Goal: Task Accomplishment & Management: Manage account settings

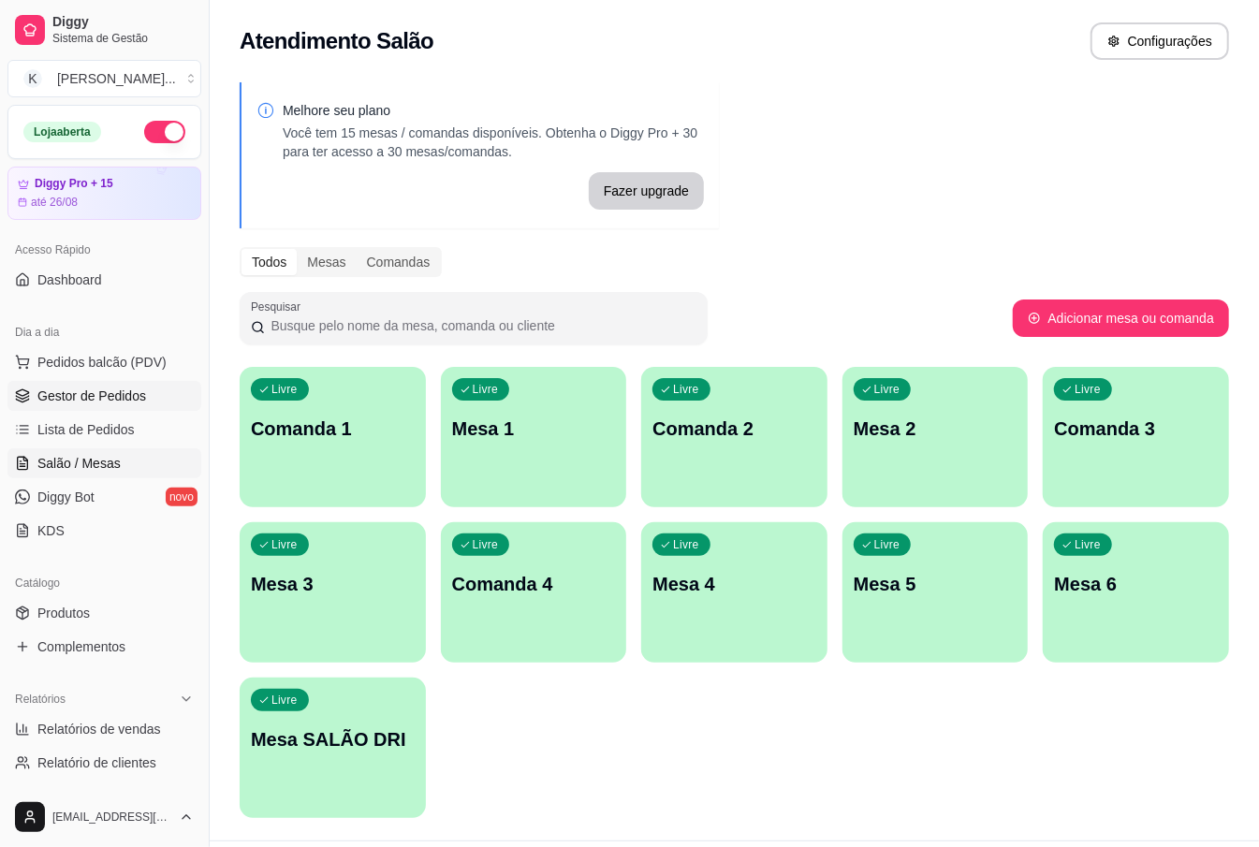
click at [132, 399] on span "Gestor de Pedidos" at bounding box center [91, 396] width 109 height 19
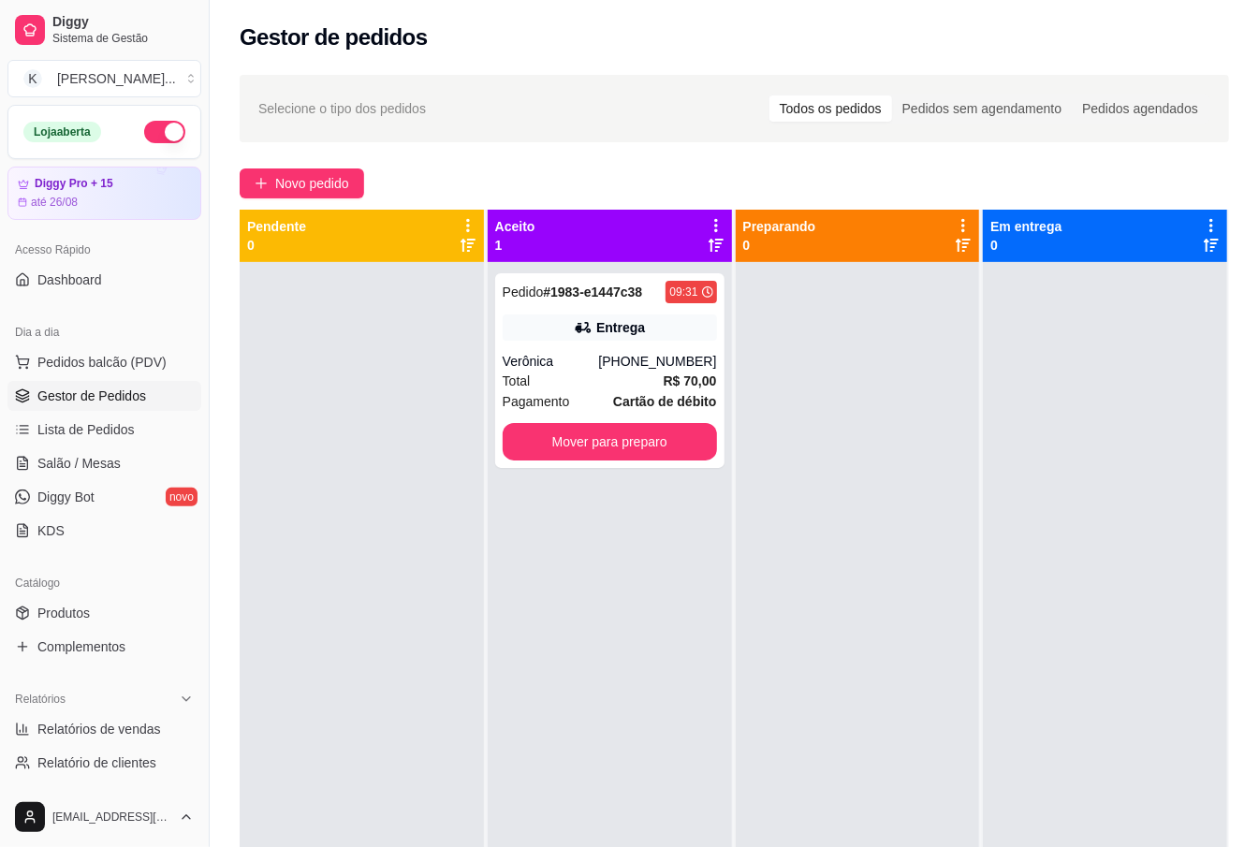
click at [125, 391] on span "Gestor de Pedidos" at bounding box center [91, 396] width 109 height 19
click at [564, 436] on button "Mover para preparo" at bounding box center [610, 442] width 208 height 37
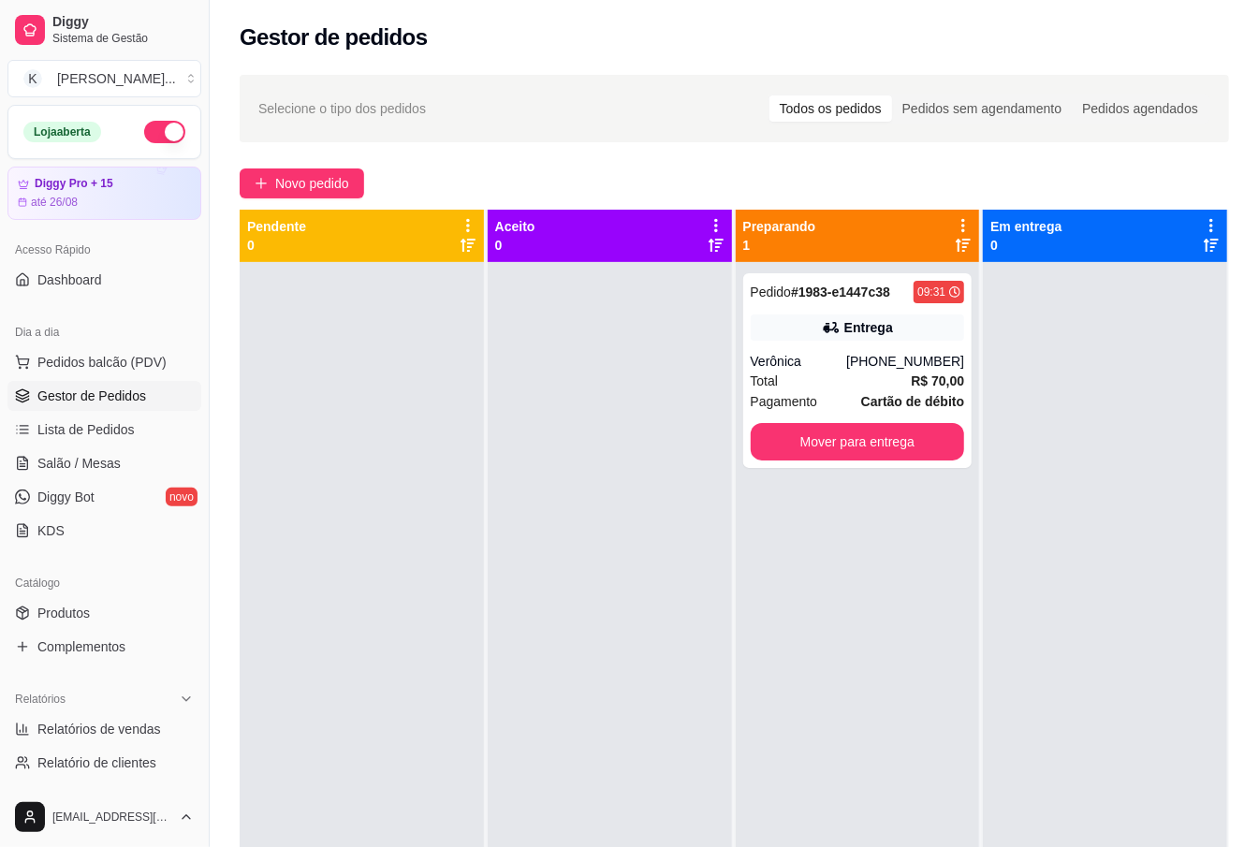
drag, startPoint x: 713, startPoint y: 318, endPoint x: 700, endPoint y: 312, distance: 14.7
click at [712, 318] on div at bounding box center [610, 685] width 244 height 847
click at [627, 846] on div at bounding box center [610, 685] width 244 height 847
click at [95, 423] on span "Lista de Pedidos" at bounding box center [85, 429] width 97 height 19
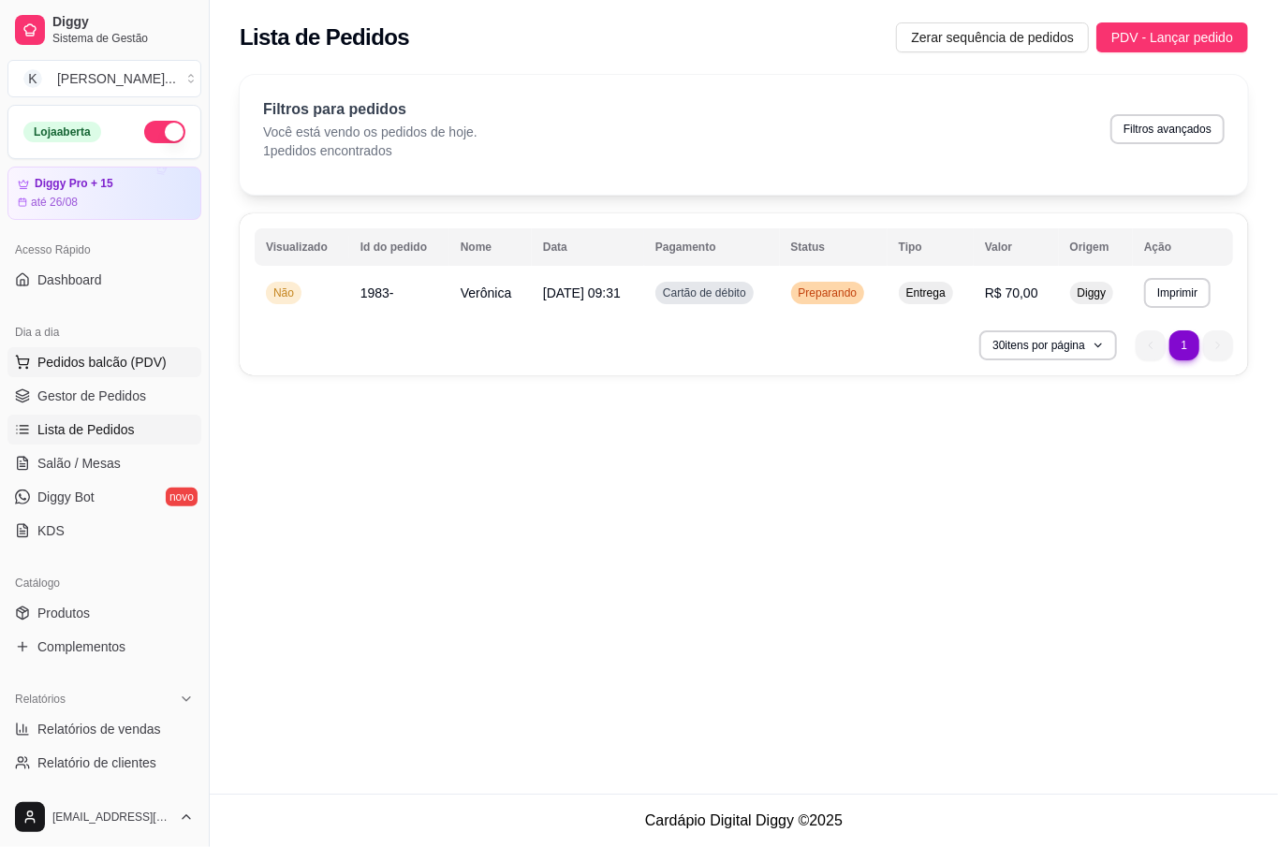
click at [94, 368] on span "Pedidos balcão (PDV)" at bounding box center [101, 362] width 129 height 19
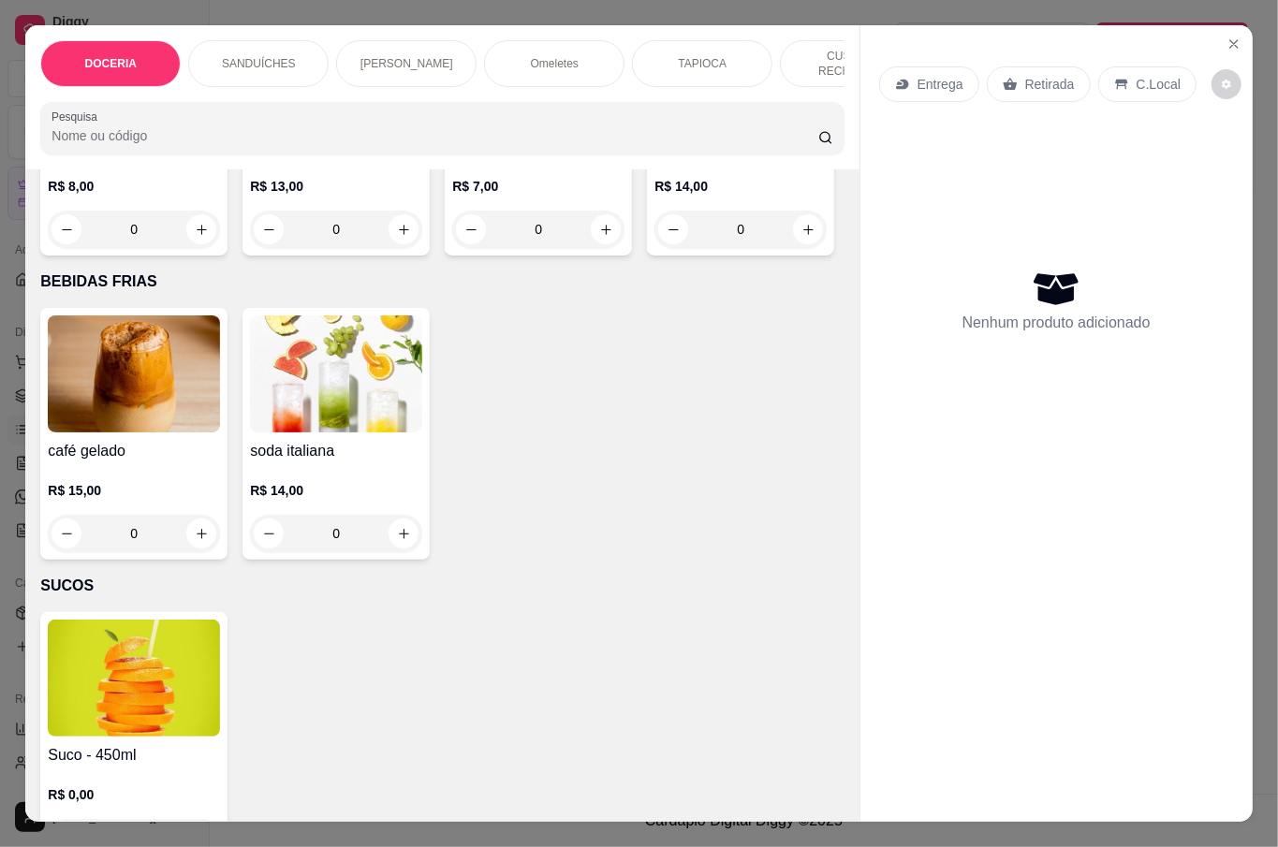
scroll to position [3745, 0]
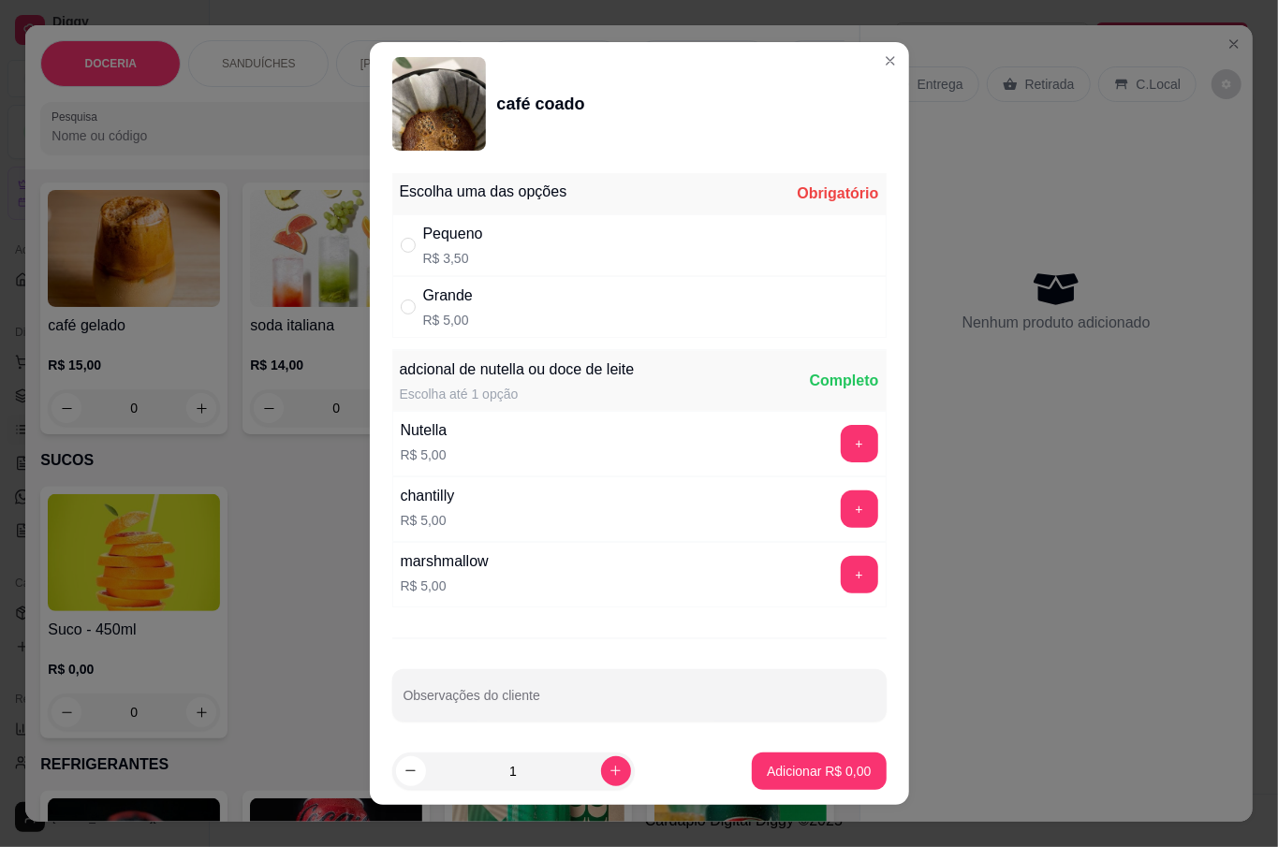
click at [492, 323] on div "Grande R$ 5,00" at bounding box center [639, 307] width 494 height 62
radio input "true"
click at [787, 772] on p "Adicionar R$ 5,00" at bounding box center [819, 771] width 104 height 19
type input "1"
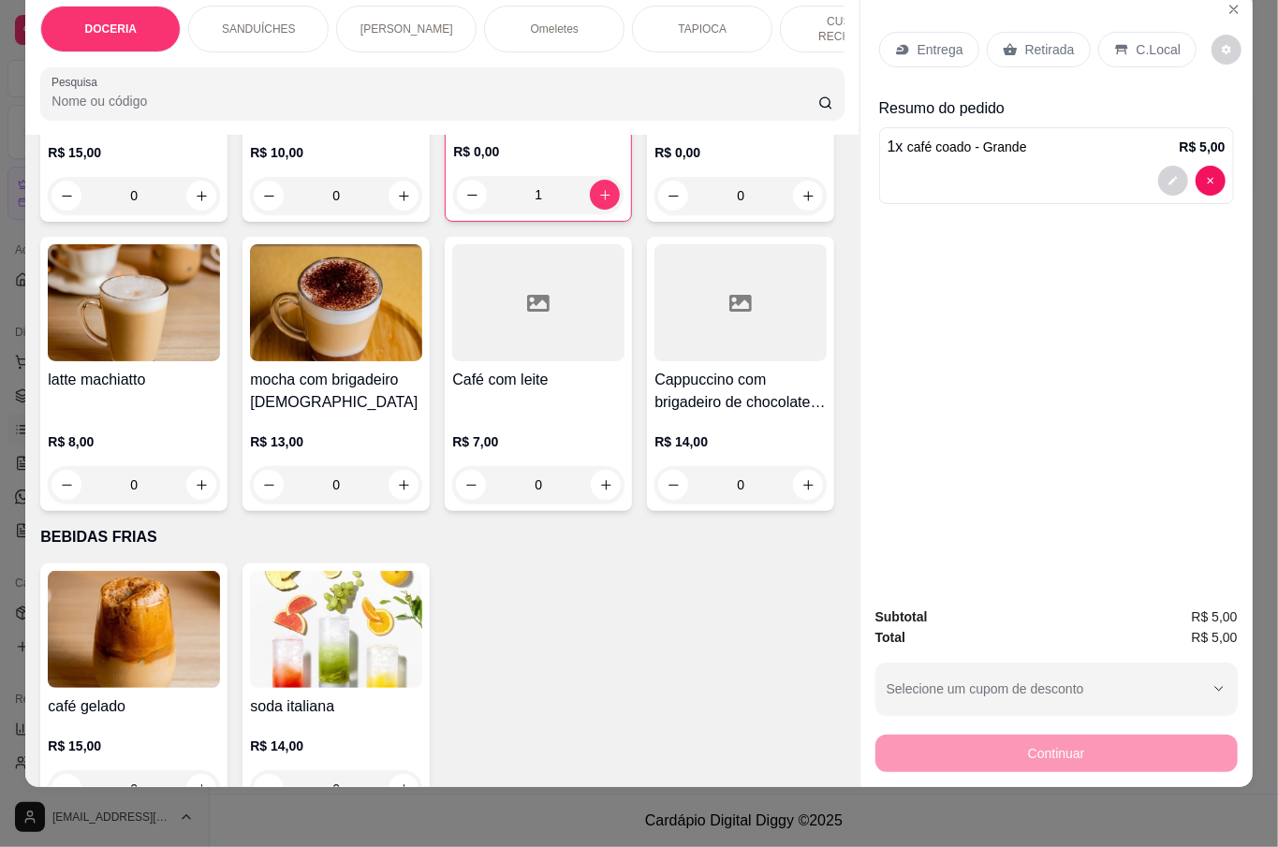
scroll to position [2862, 0]
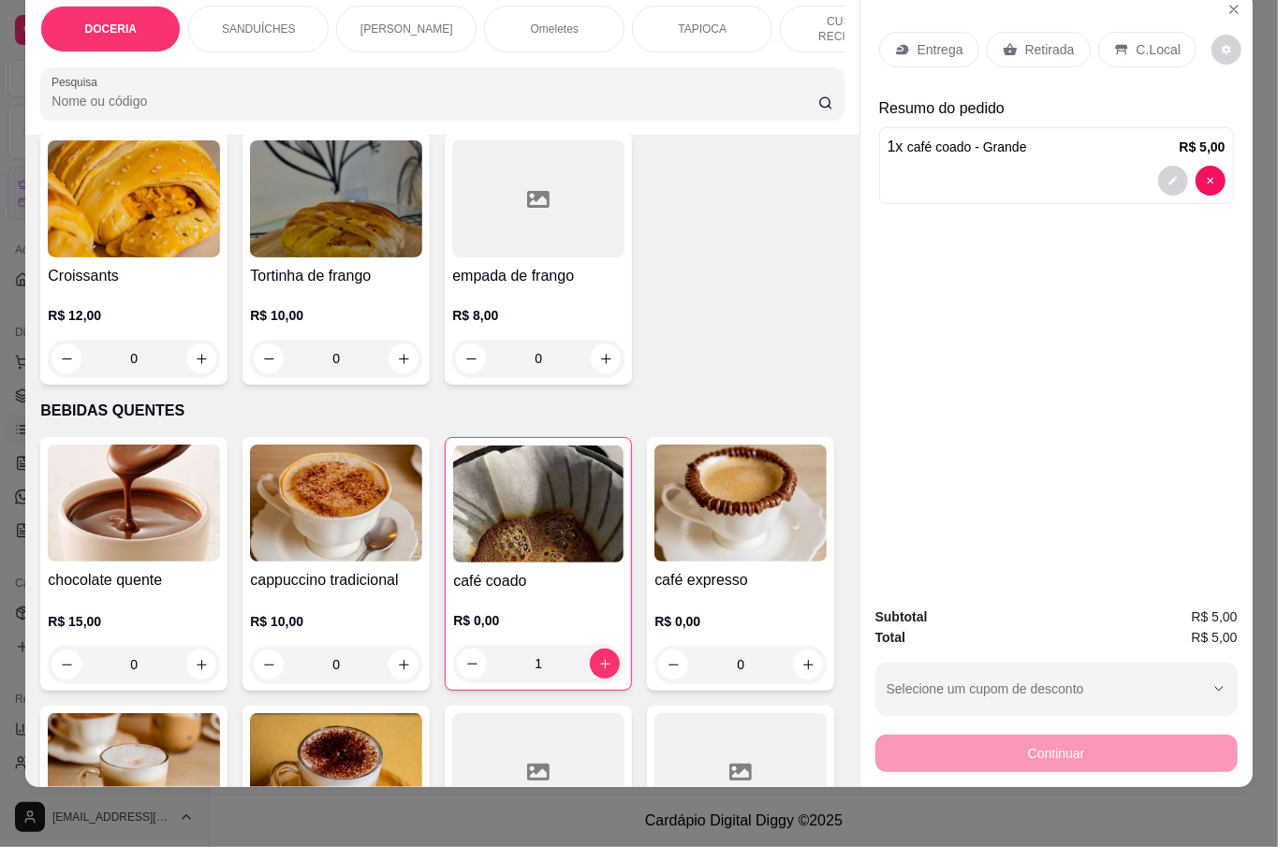
click at [399, 62] on icon "increase-product-quantity" at bounding box center [404, 55] width 14 height 14
type input "1"
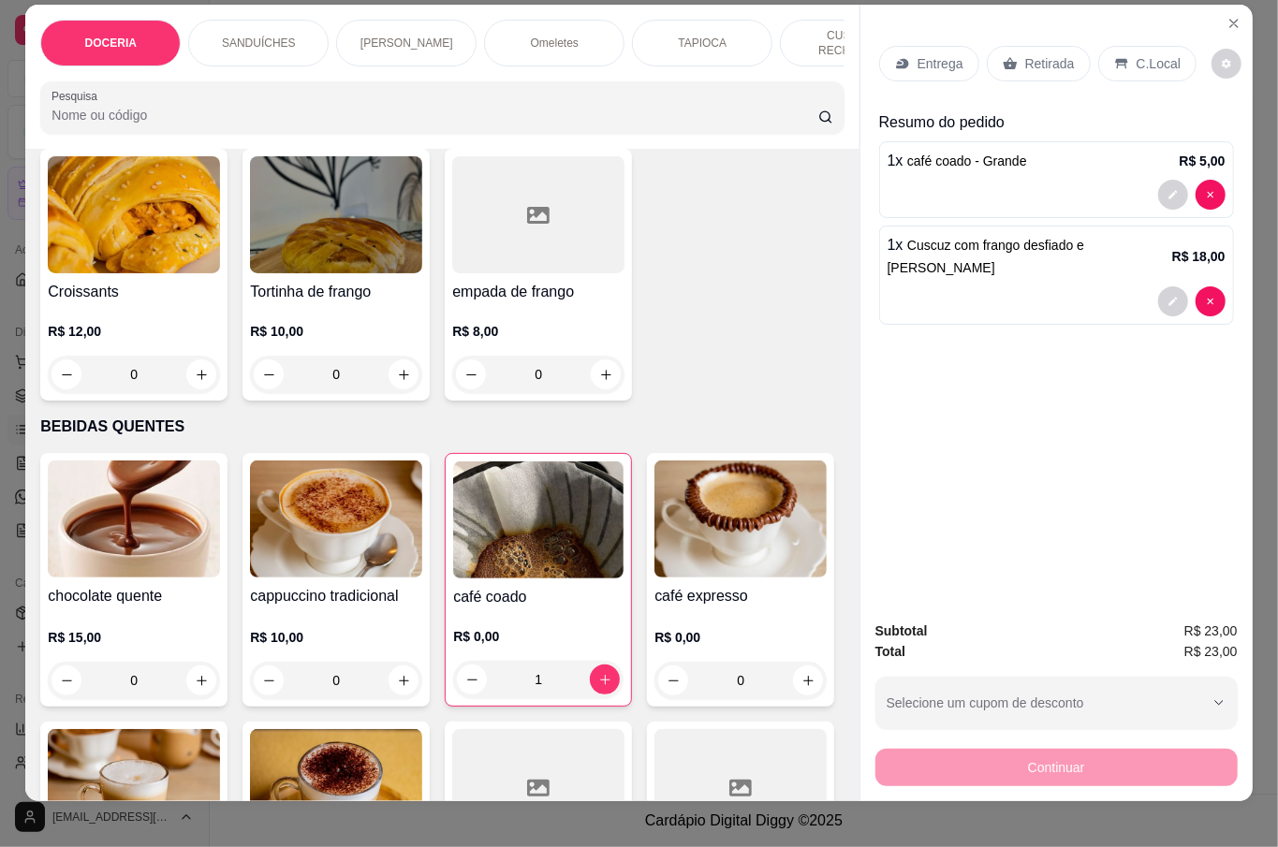
scroll to position [0, 0]
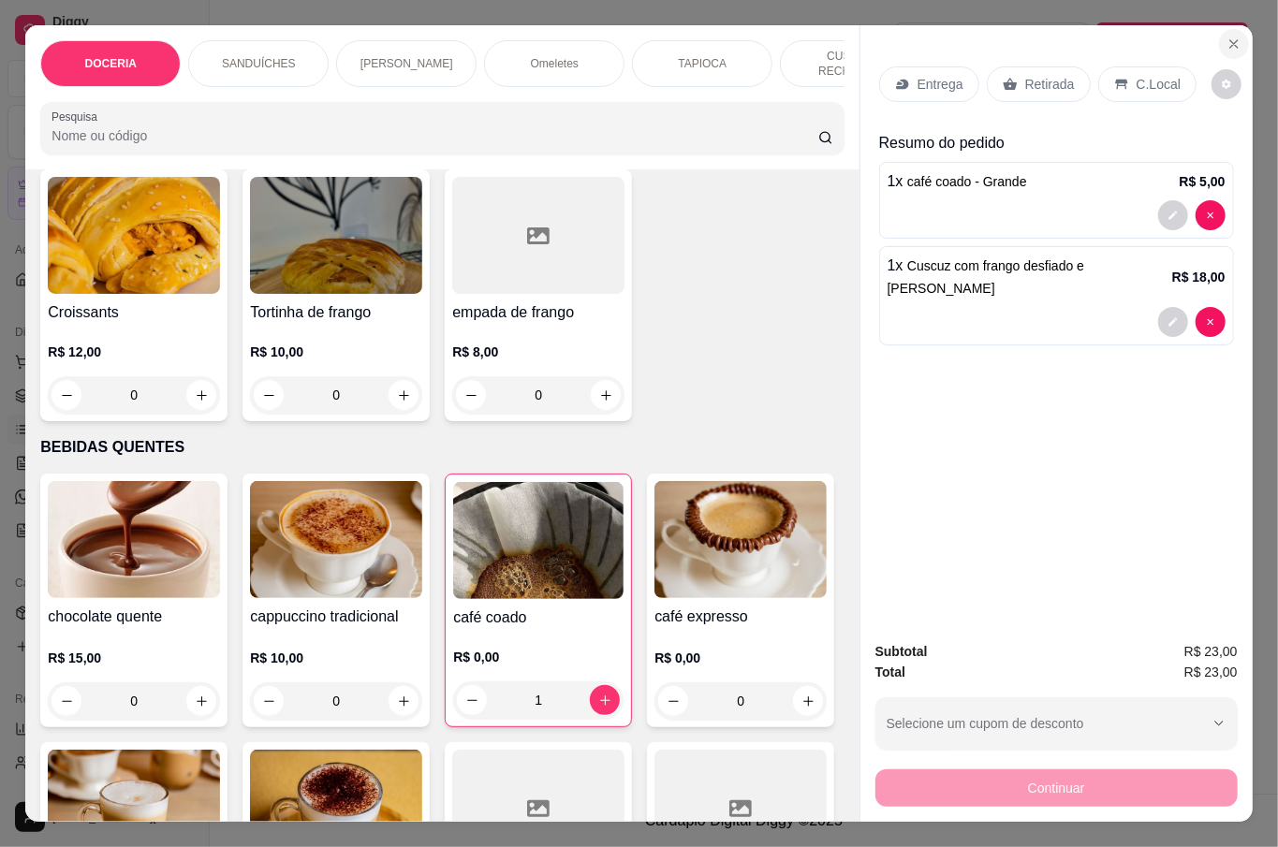
click at [1226, 38] on icon "Close" at bounding box center [1233, 44] width 15 height 15
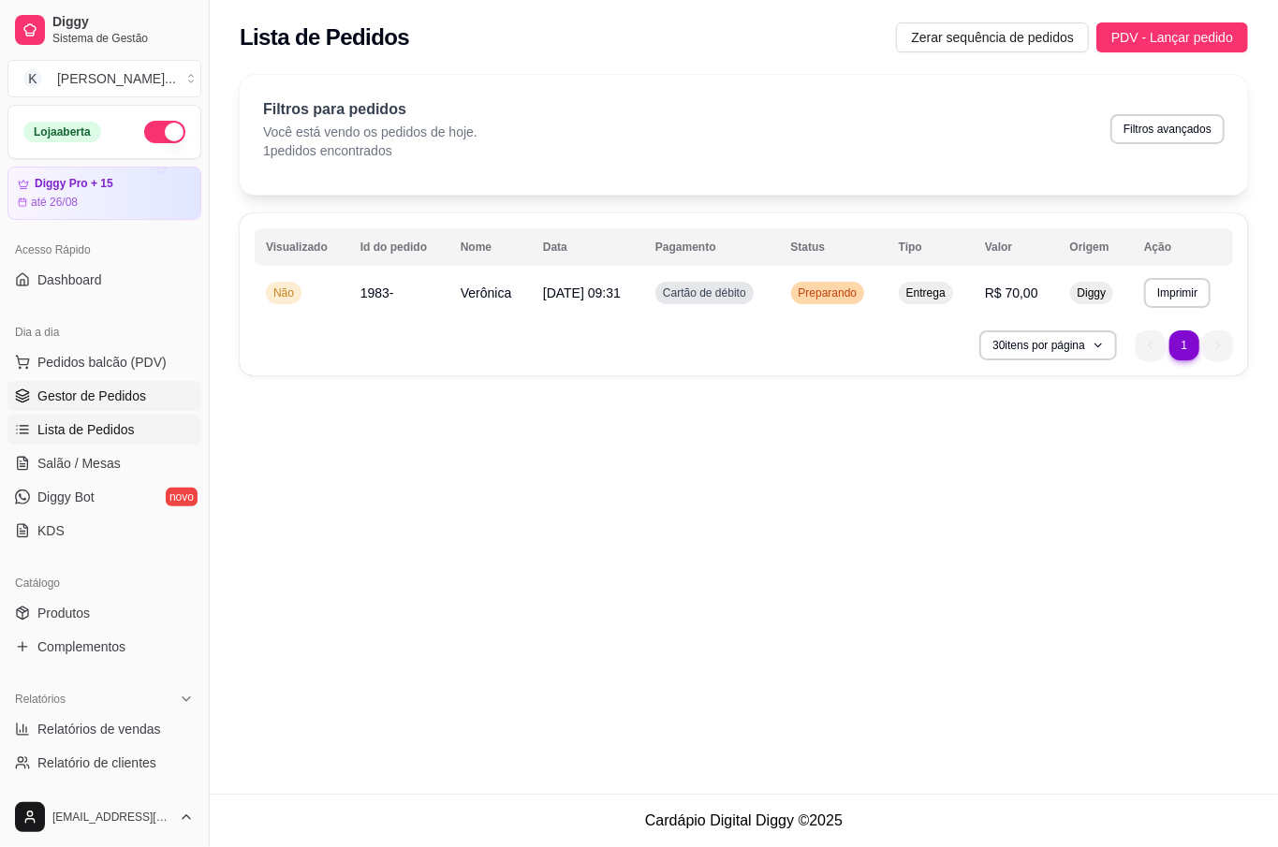
click at [135, 399] on span "Gestor de Pedidos" at bounding box center [91, 396] width 109 height 19
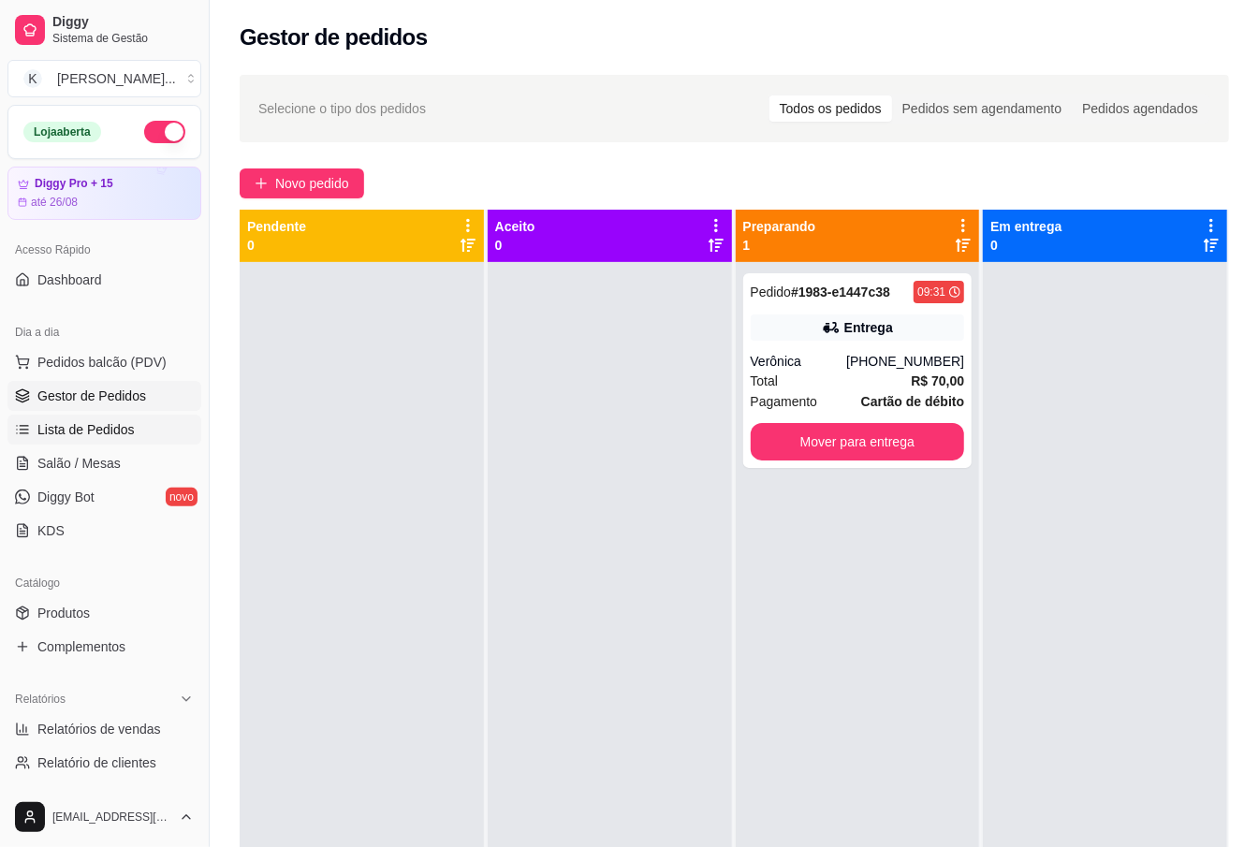
click at [110, 438] on span "Lista de Pedidos" at bounding box center [85, 429] width 97 height 19
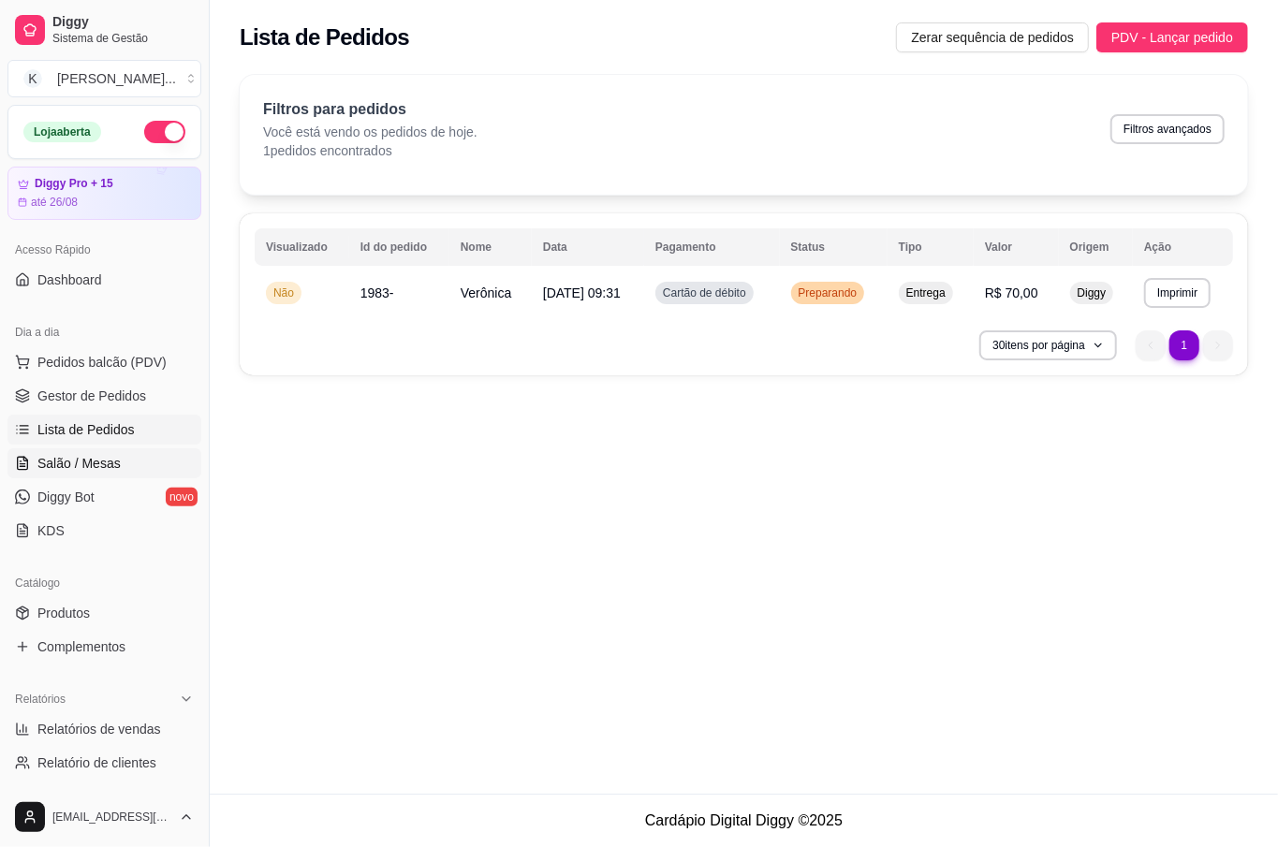
click at [118, 473] on link "Salão / Mesas" at bounding box center [104, 463] width 194 height 30
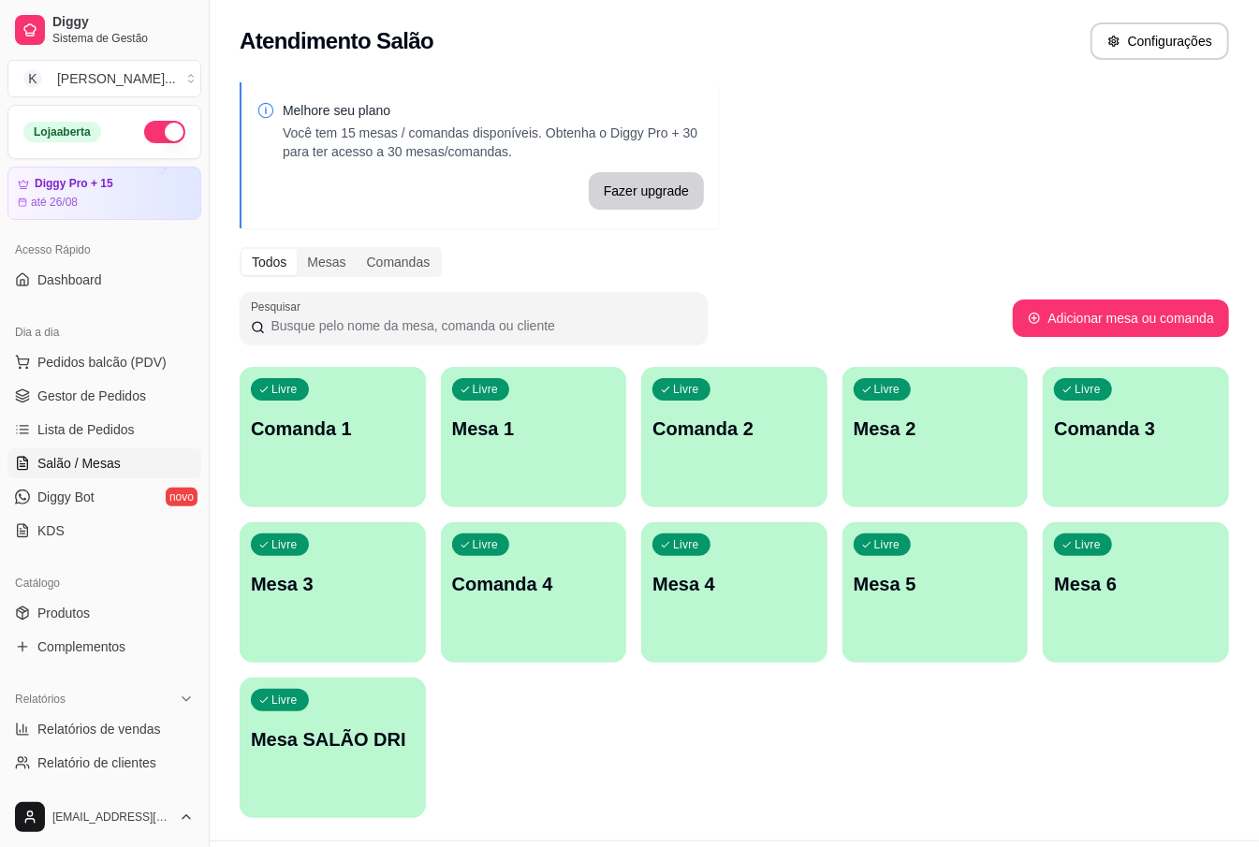
click at [495, 417] on p "Mesa 1" at bounding box center [534, 429] width 164 height 26
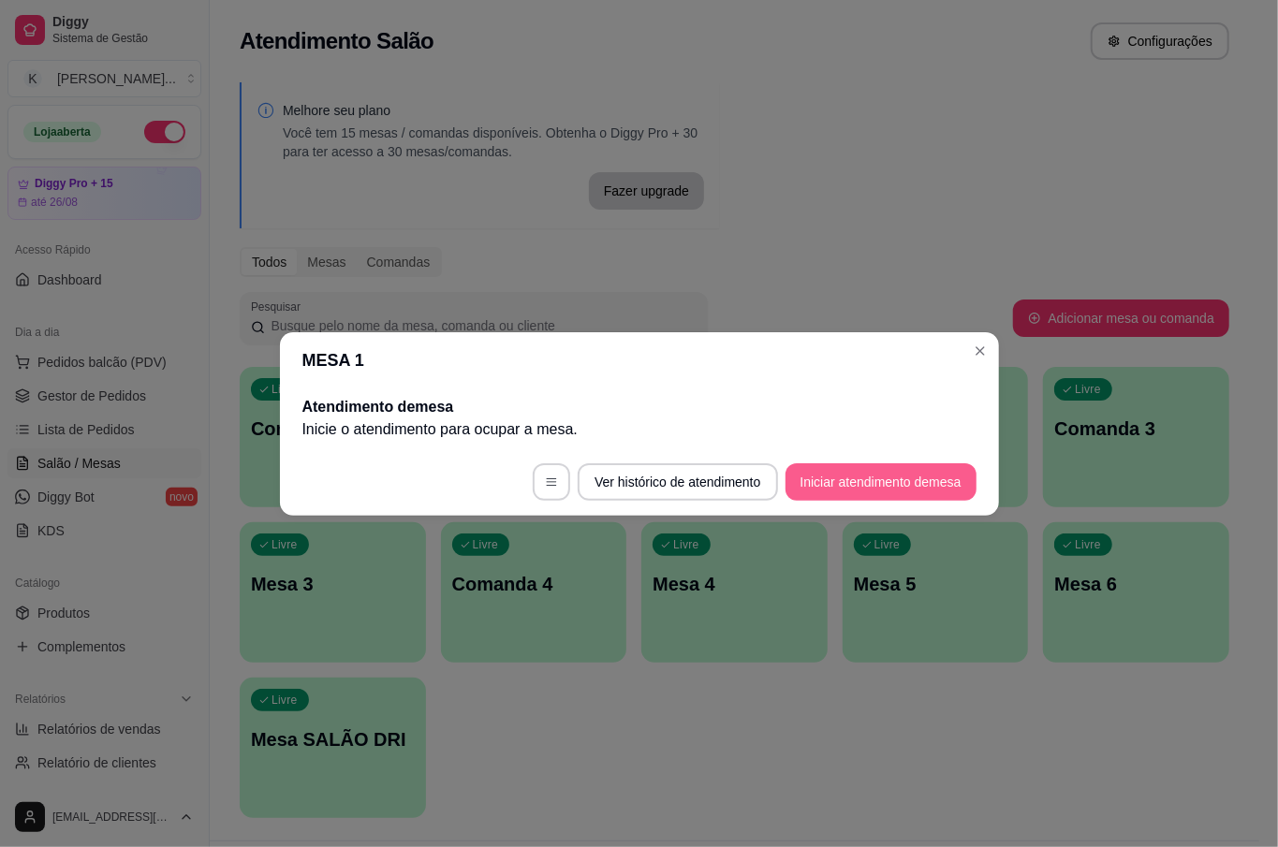
click at [930, 480] on button "Iniciar atendimento de mesa" at bounding box center [880, 481] width 191 height 37
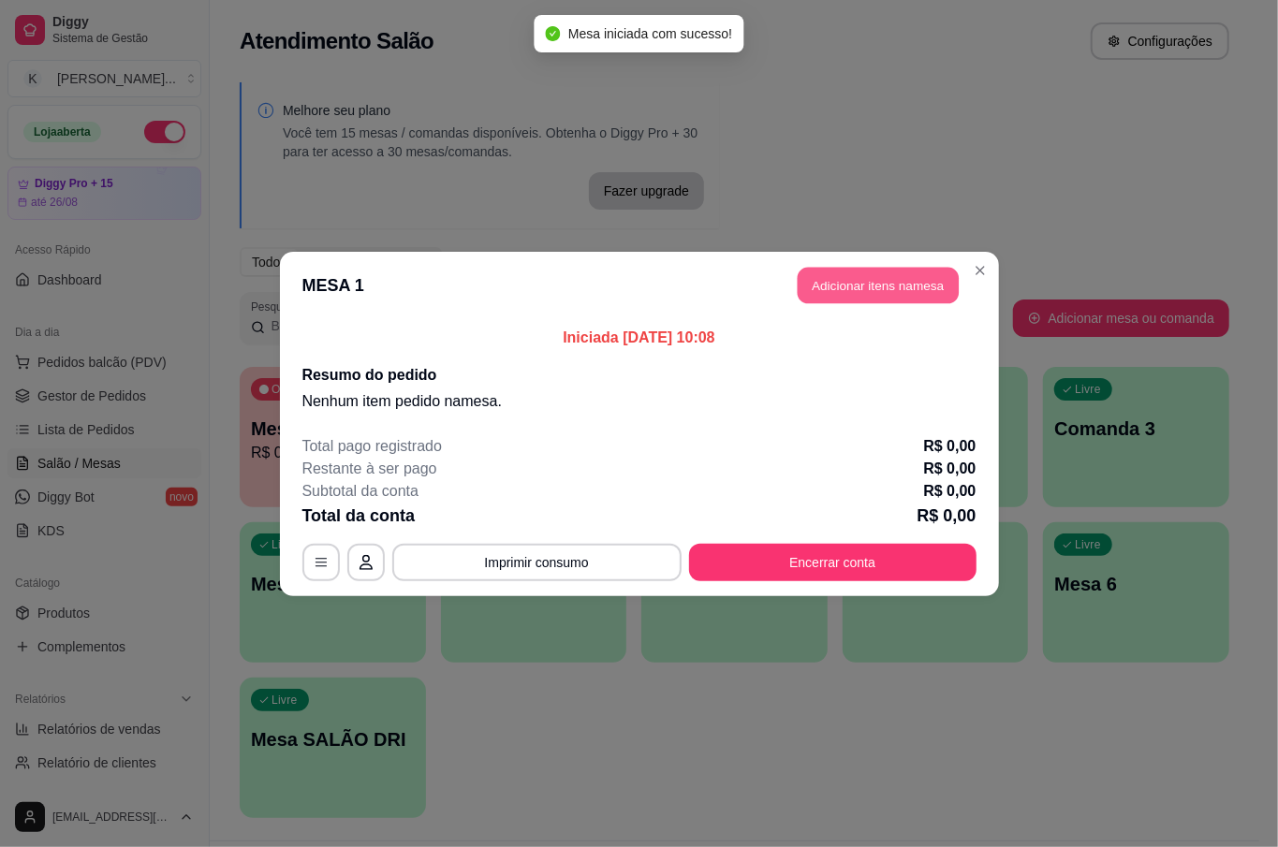
click at [829, 289] on button "Adicionar itens na mesa" at bounding box center [878, 285] width 161 height 37
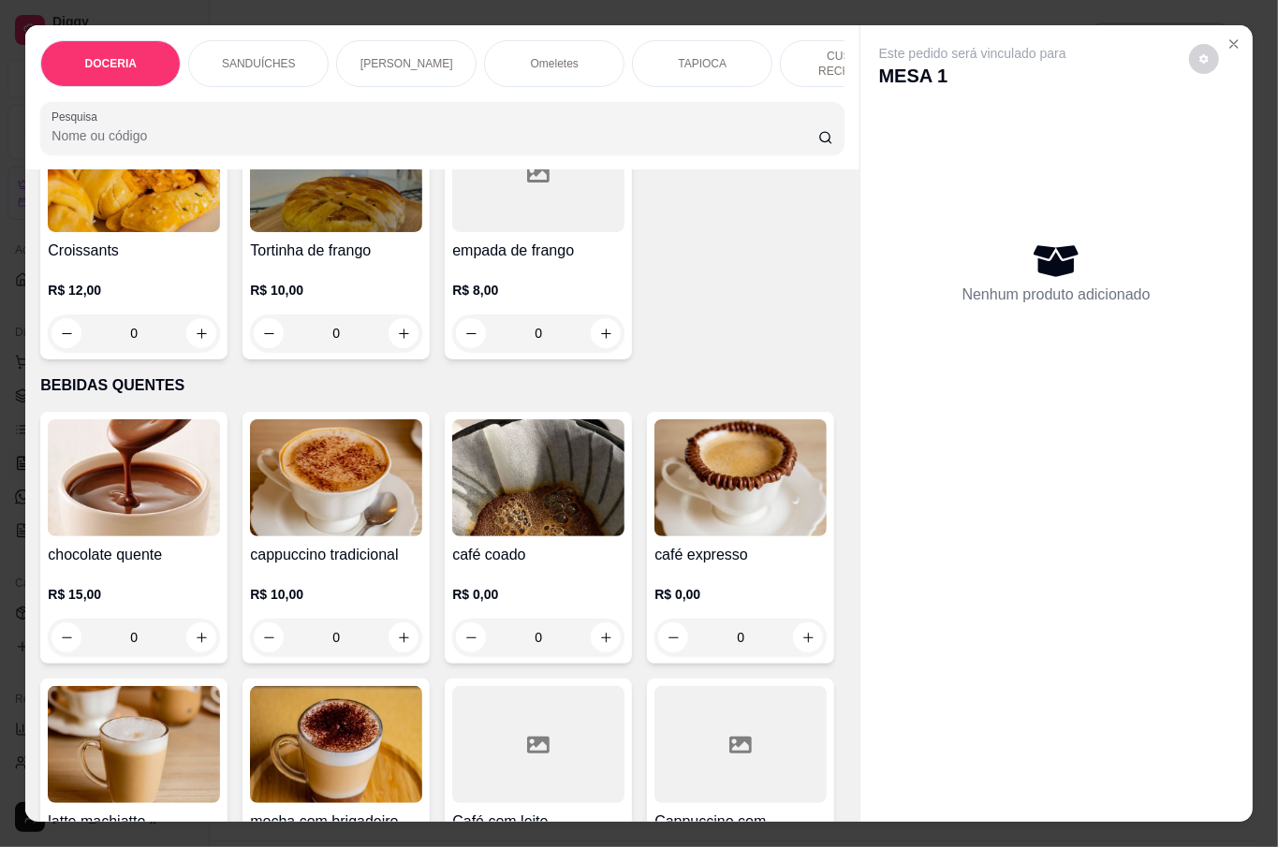
scroll to position [2996, 0]
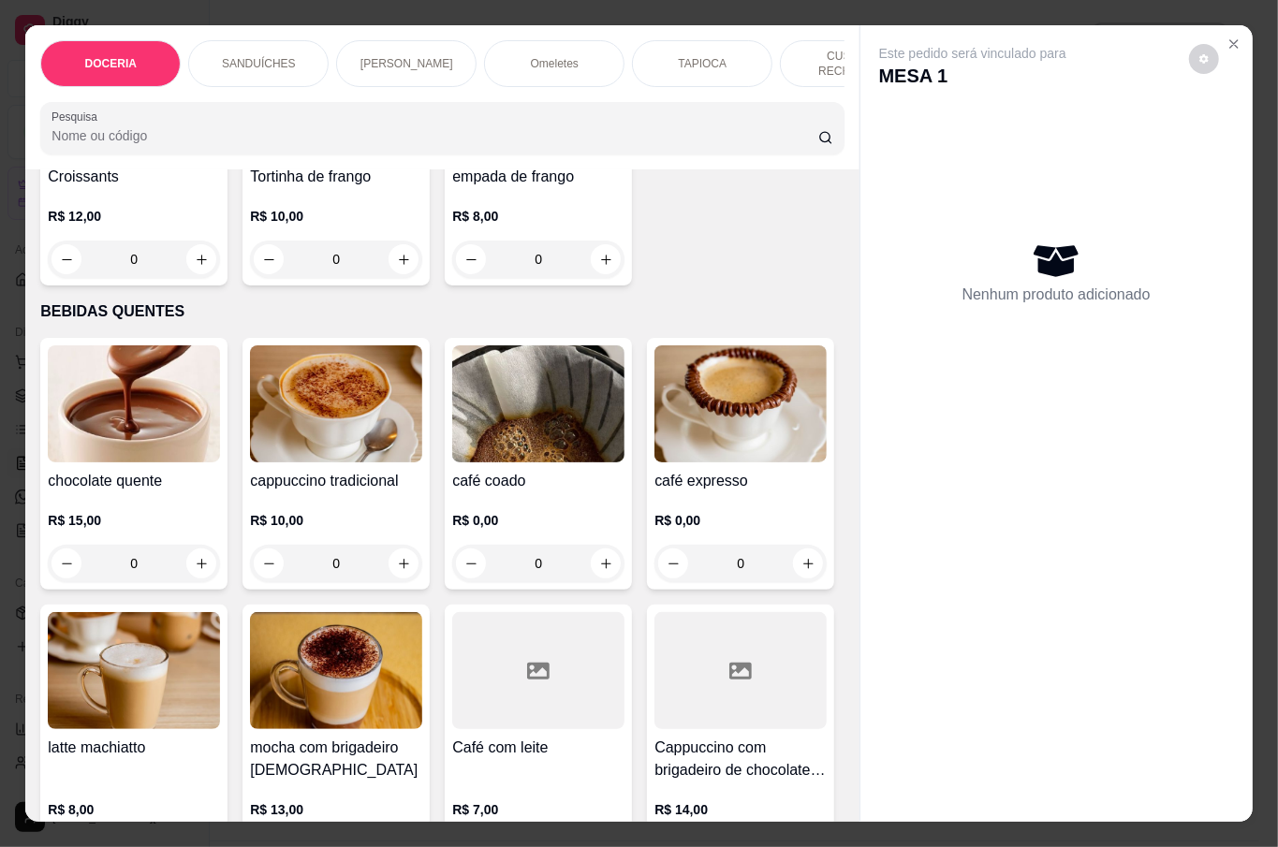
type input "1"
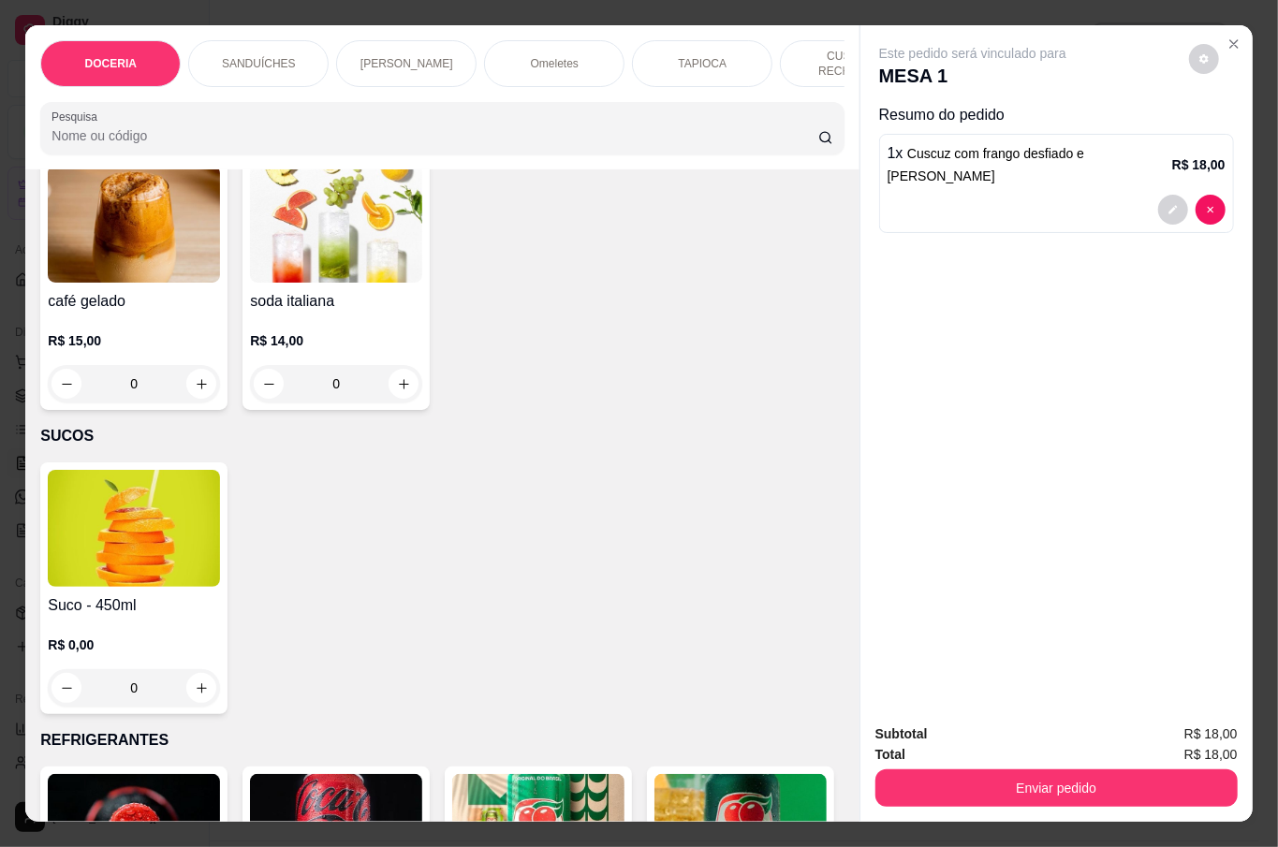
scroll to position [3745, 0]
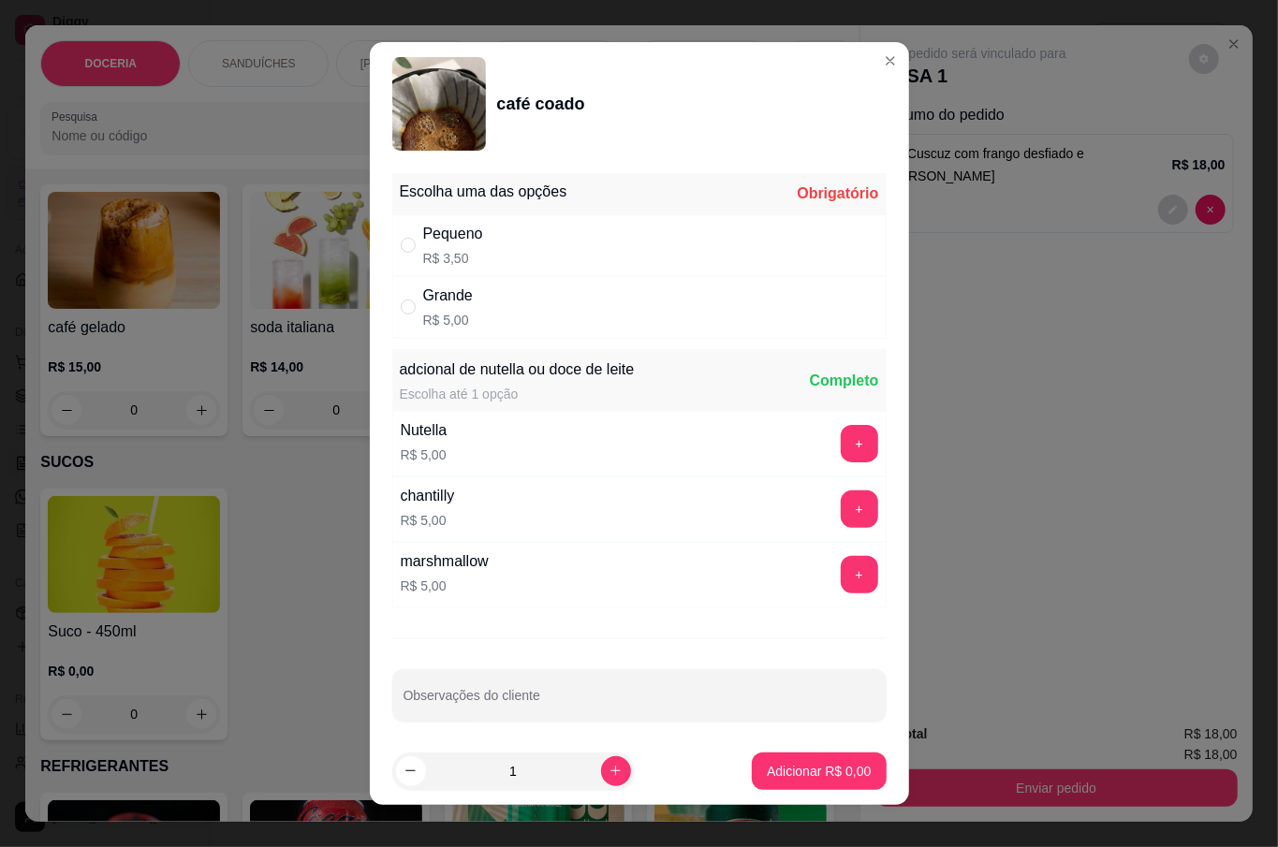
click at [472, 328] on div "Grande R$ 5,00" at bounding box center [639, 307] width 494 height 62
radio input "true"
click at [814, 792] on footer "1 Adicionar R$ 5,00" at bounding box center [639, 771] width 539 height 67
click at [806, 769] on p "Adicionar R$ 5,00" at bounding box center [819, 771] width 104 height 19
type input "1"
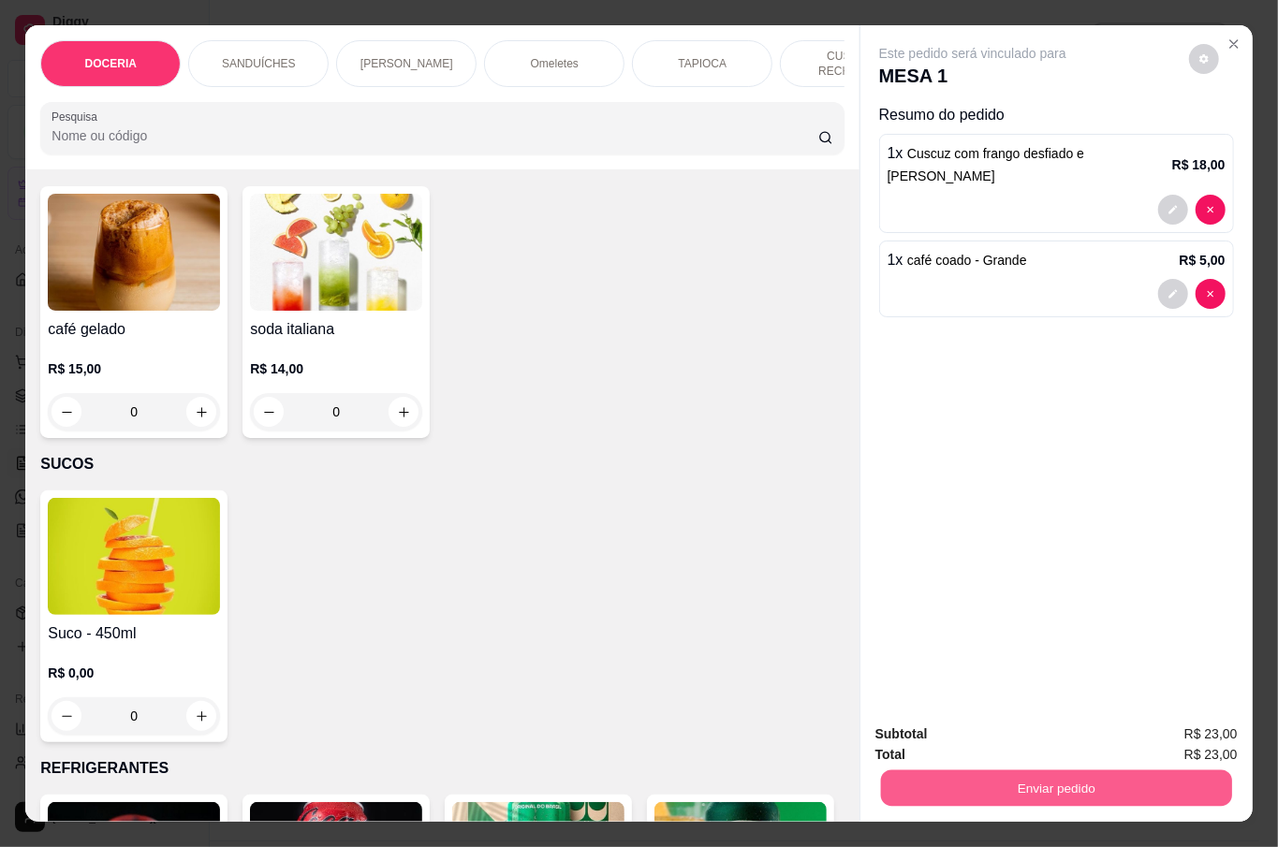
click at [1064, 780] on button "Enviar pedido" at bounding box center [1055, 788] width 351 height 37
click at [1013, 723] on button "Não registrar e enviar pedido" at bounding box center [992, 733] width 195 height 36
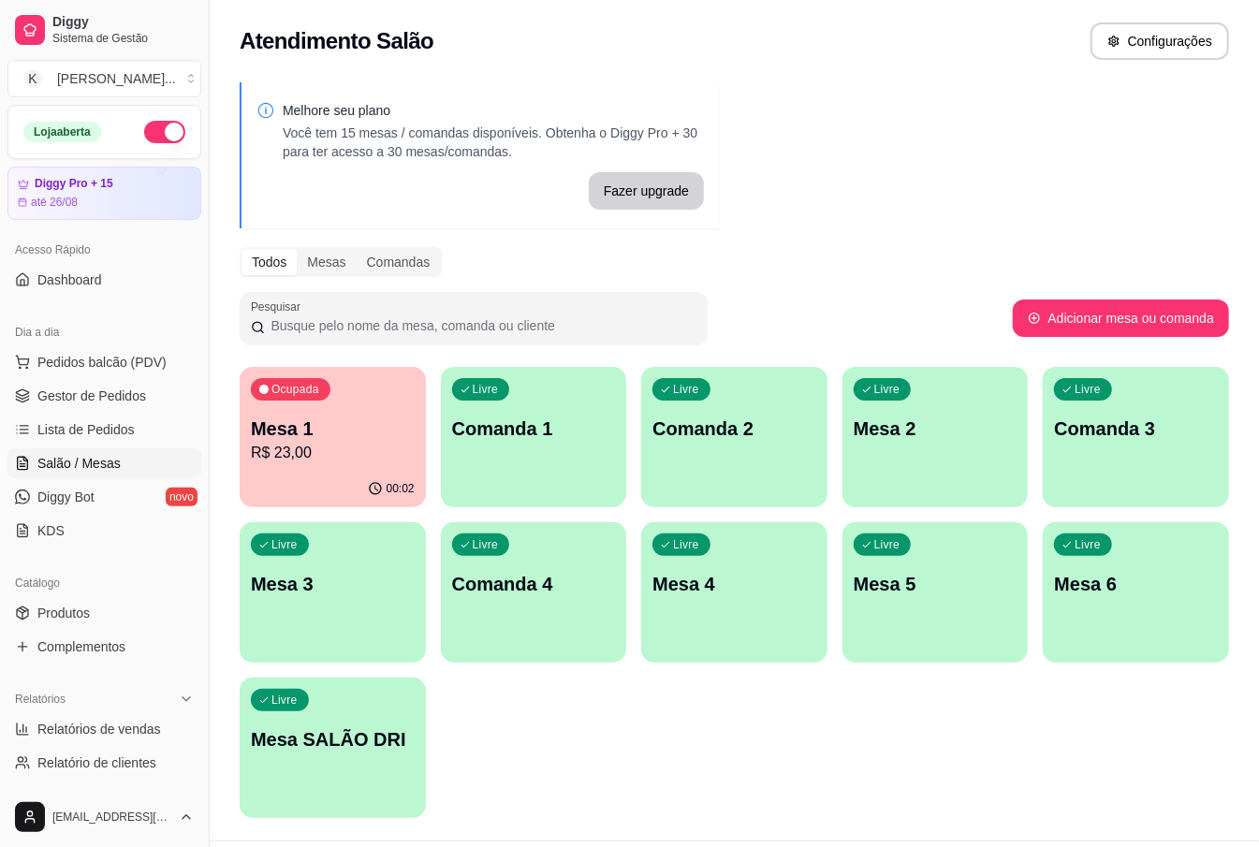
click at [990, 136] on div "Melhore seu plano Você tem 15 mesas / comandas disponíveis. Obtenha o Diggy Pro…" at bounding box center [734, 456] width 1049 height 770
click at [1165, 342] on div "Pesquisar Adicionar mesa ou comanda" at bounding box center [735, 318] width 990 height 52
click at [345, 457] on p "R$ 23,00" at bounding box center [333, 453] width 158 height 22
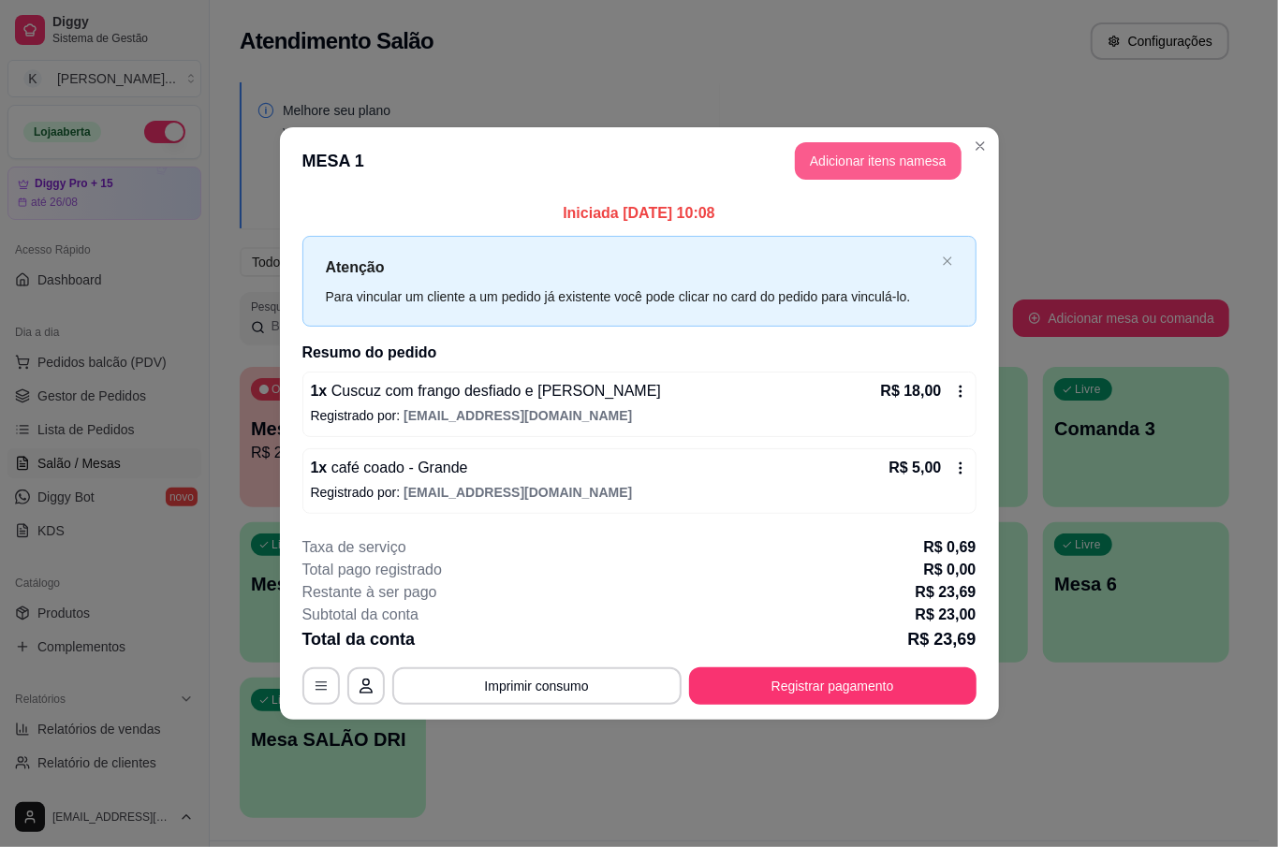
click at [848, 155] on button "Adicionar itens na mesa" at bounding box center [878, 160] width 167 height 37
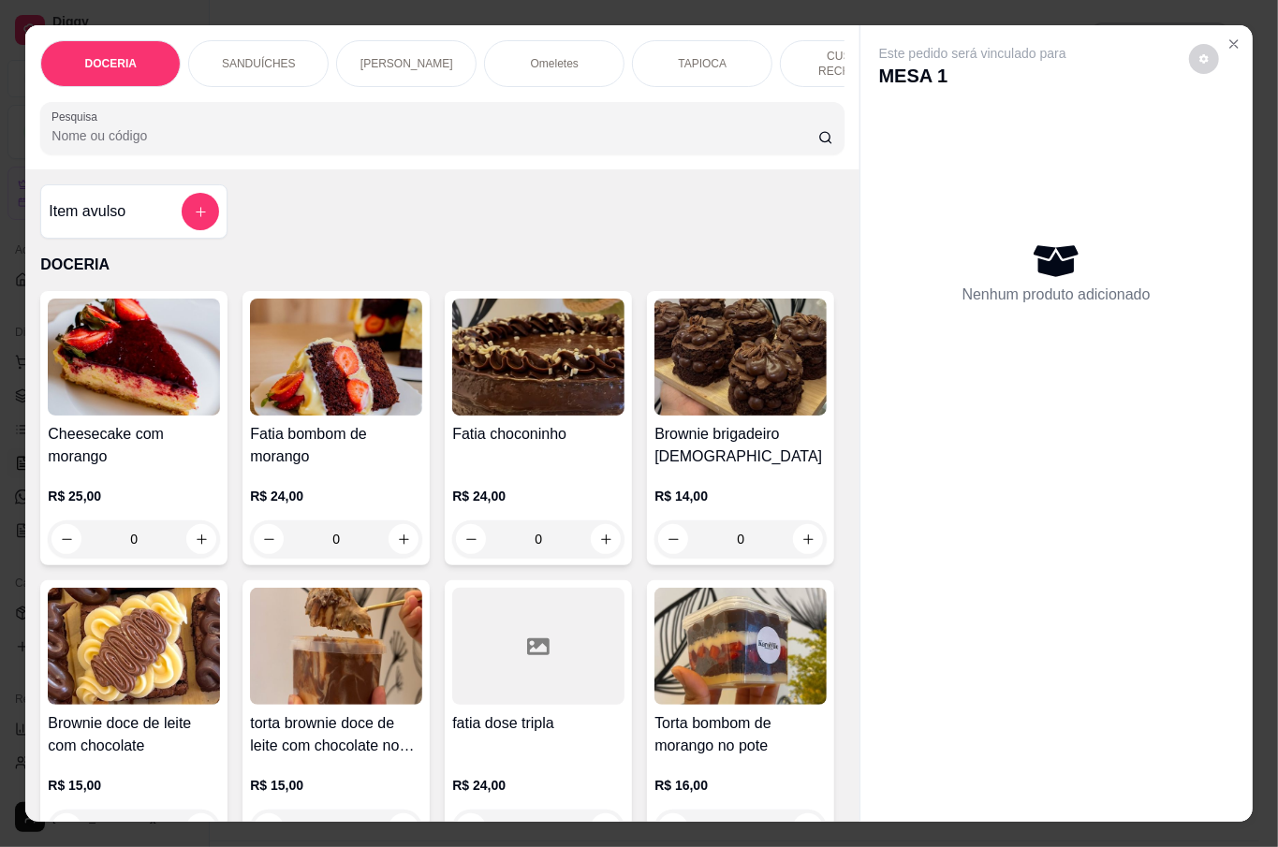
scroll to position [125, 0]
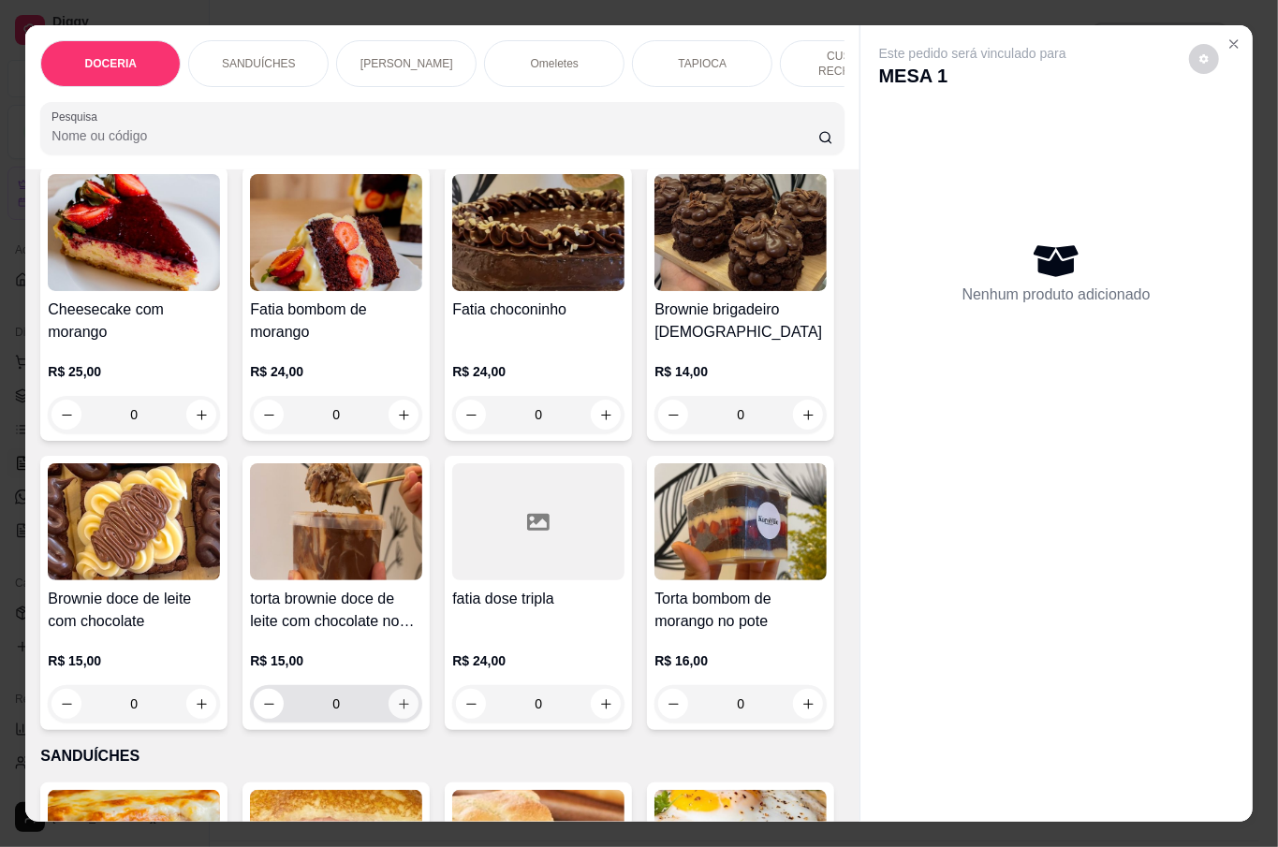
click at [409, 699] on icon "increase-product-quantity" at bounding box center [404, 704] width 10 height 10
type input "1"
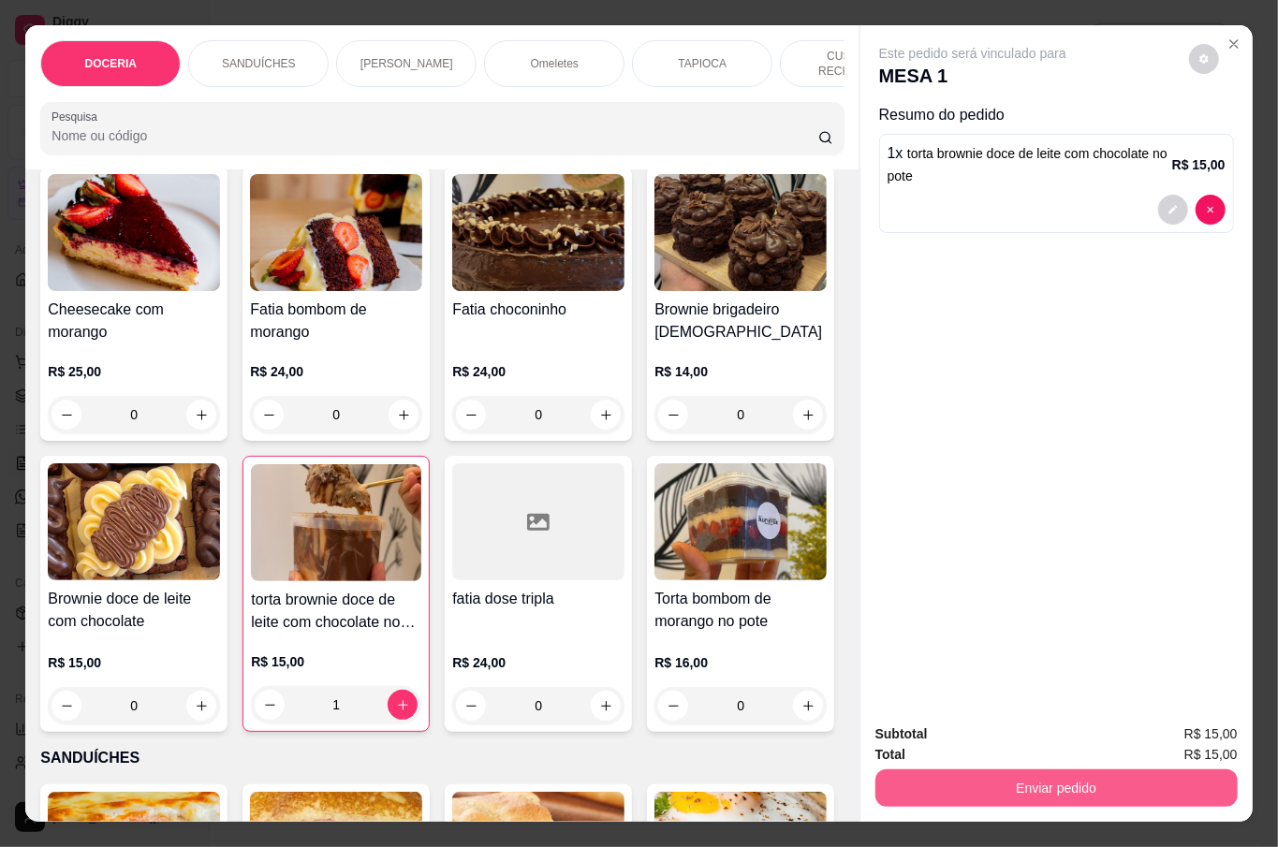
click at [1184, 787] on button "Enviar pedido" at bounding box center [1056, 788] width 362 height 37
click at [1007, 732] on button "Não registrar e enviar pedido" at bounding box center [992, 732] width 189 height 35
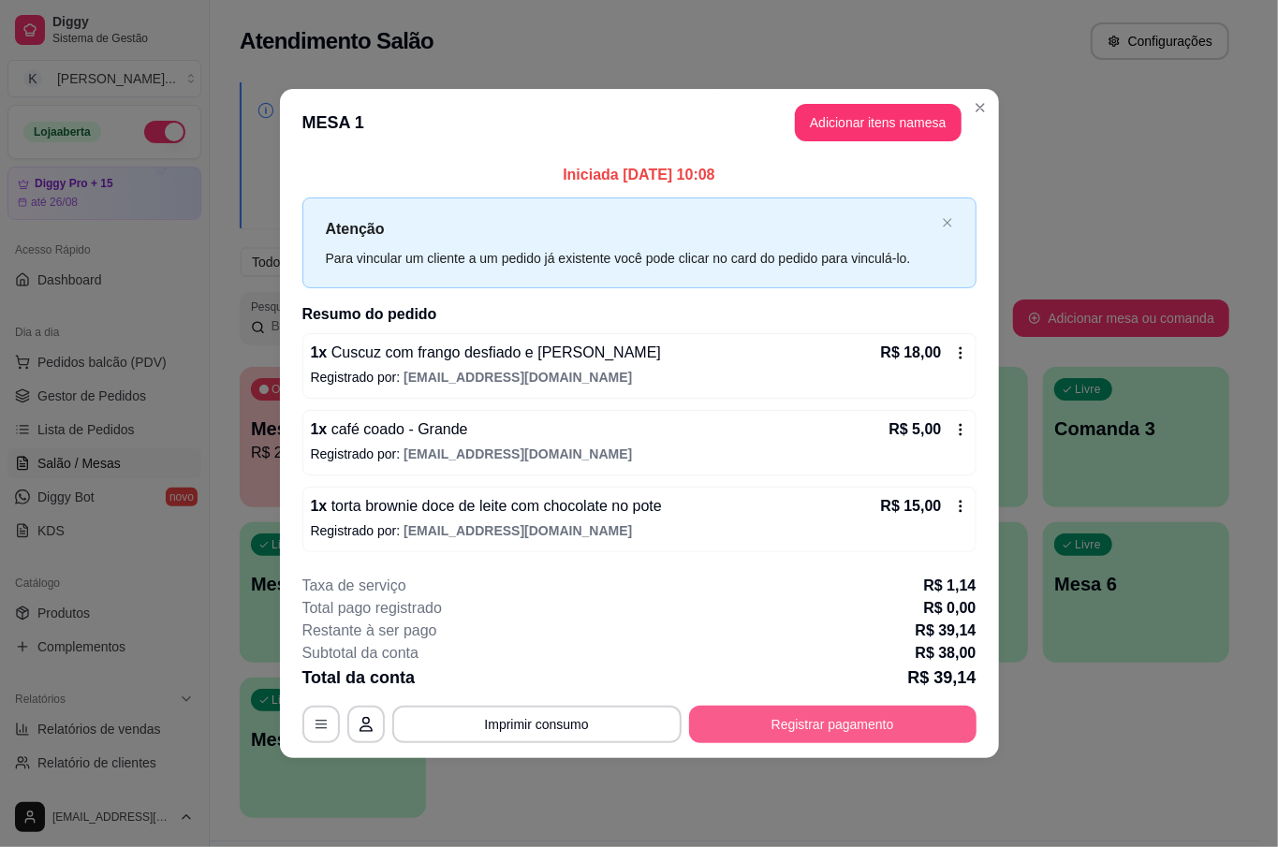
click at [866, 726] on button "Registrar pagamento" at bounding box center [832, 724] width 287 height 37
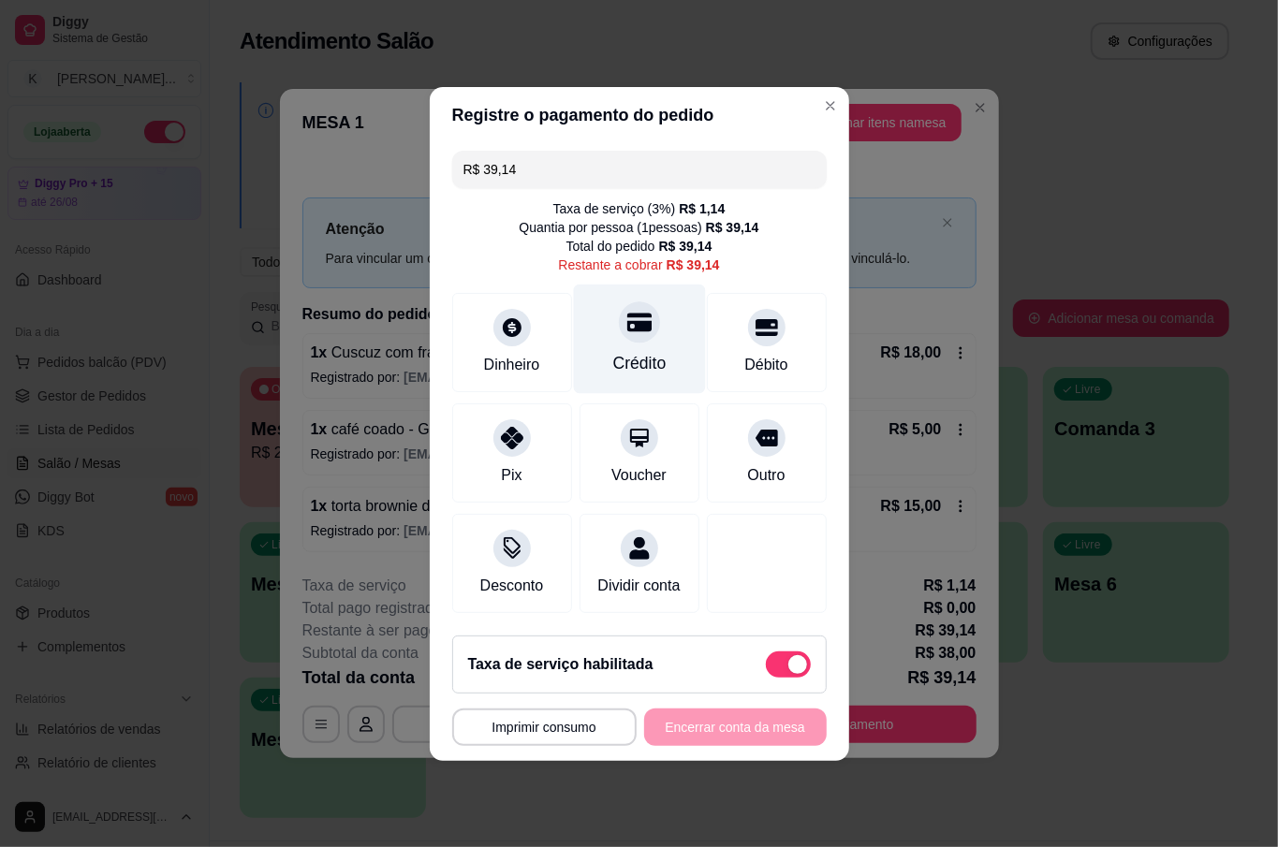
click at [663, 338] on div "Crédito" at bounding box center [639, 339] width 132 height 110
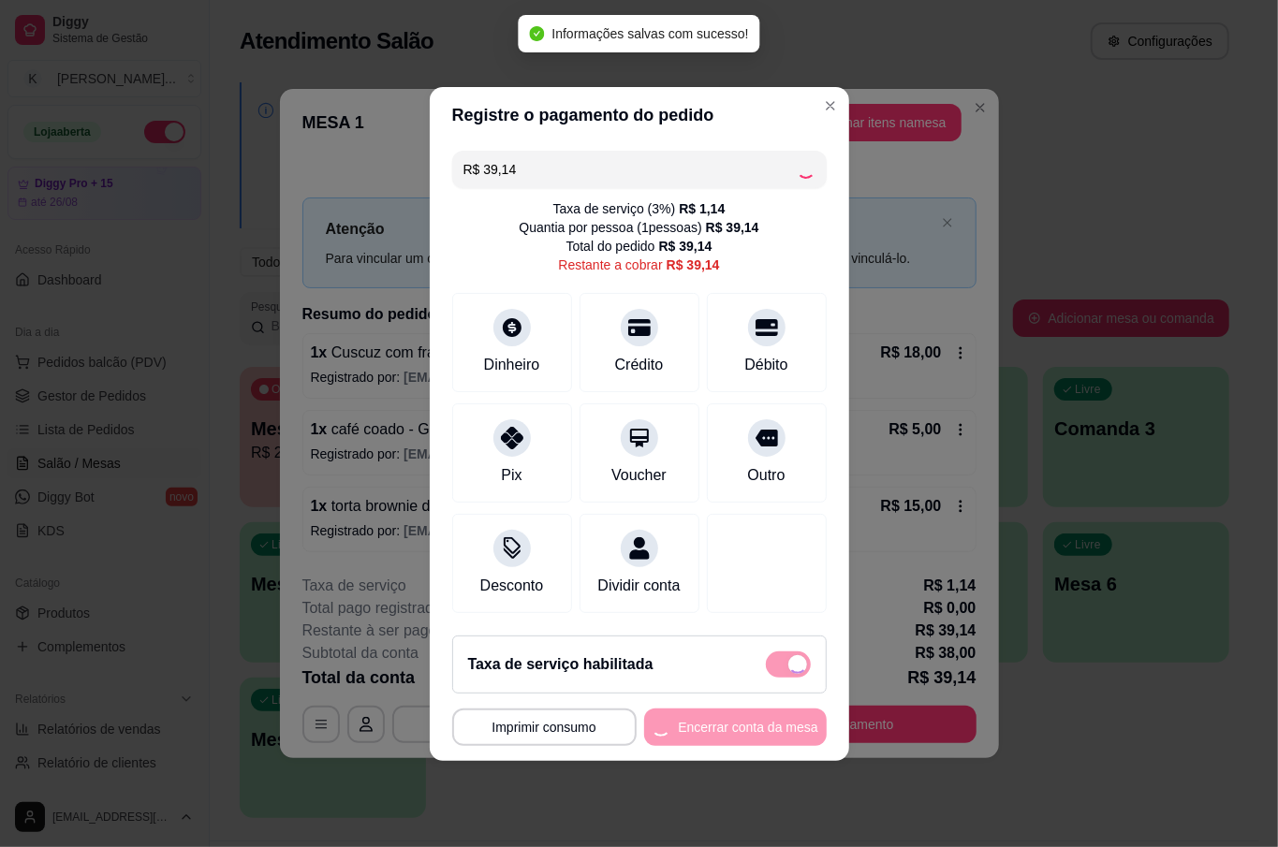
type input "R$ 0,00"
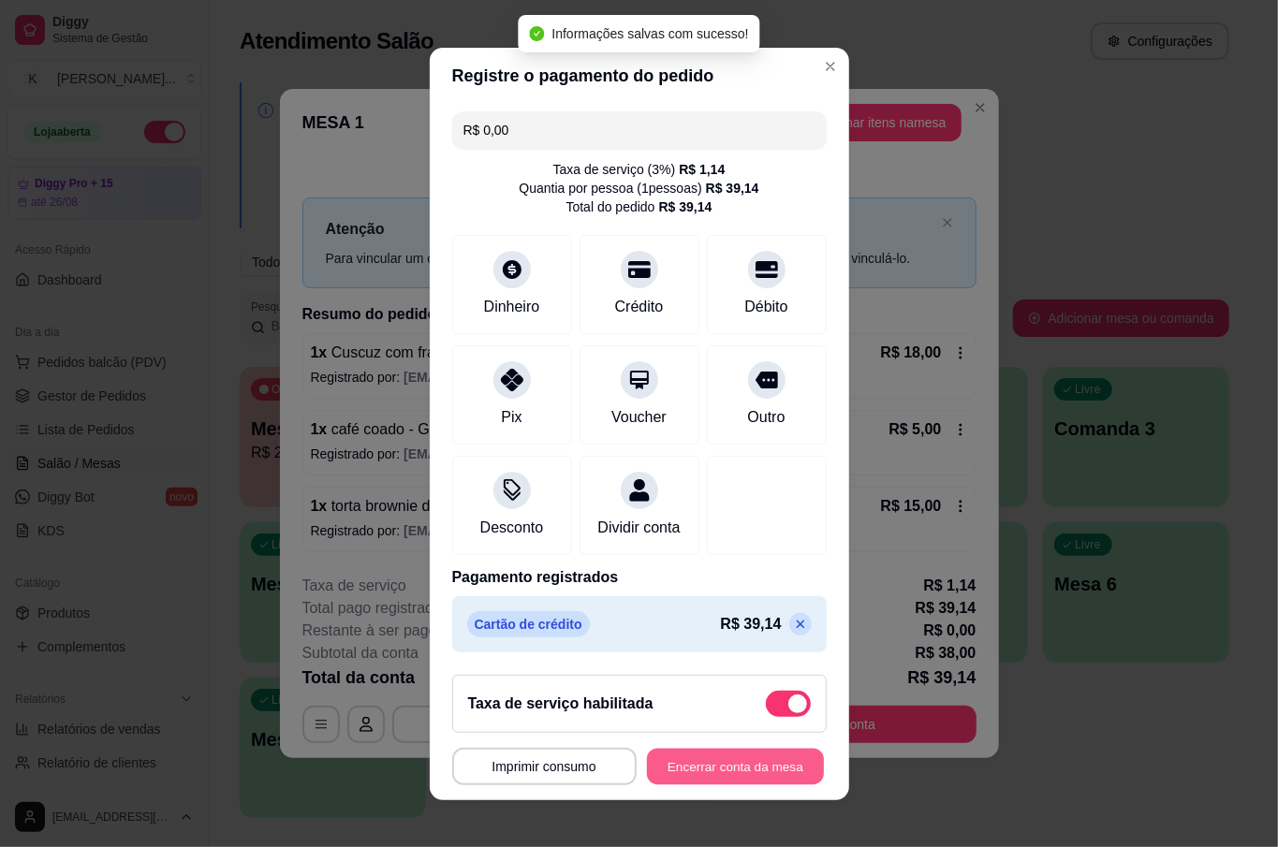
click at [746, 764] on button "Encerrar conta da mesa" at bounding box center [735, 766] width 177 height 37
